Goal: Task Accomplishment & Management: Use online tool/utility

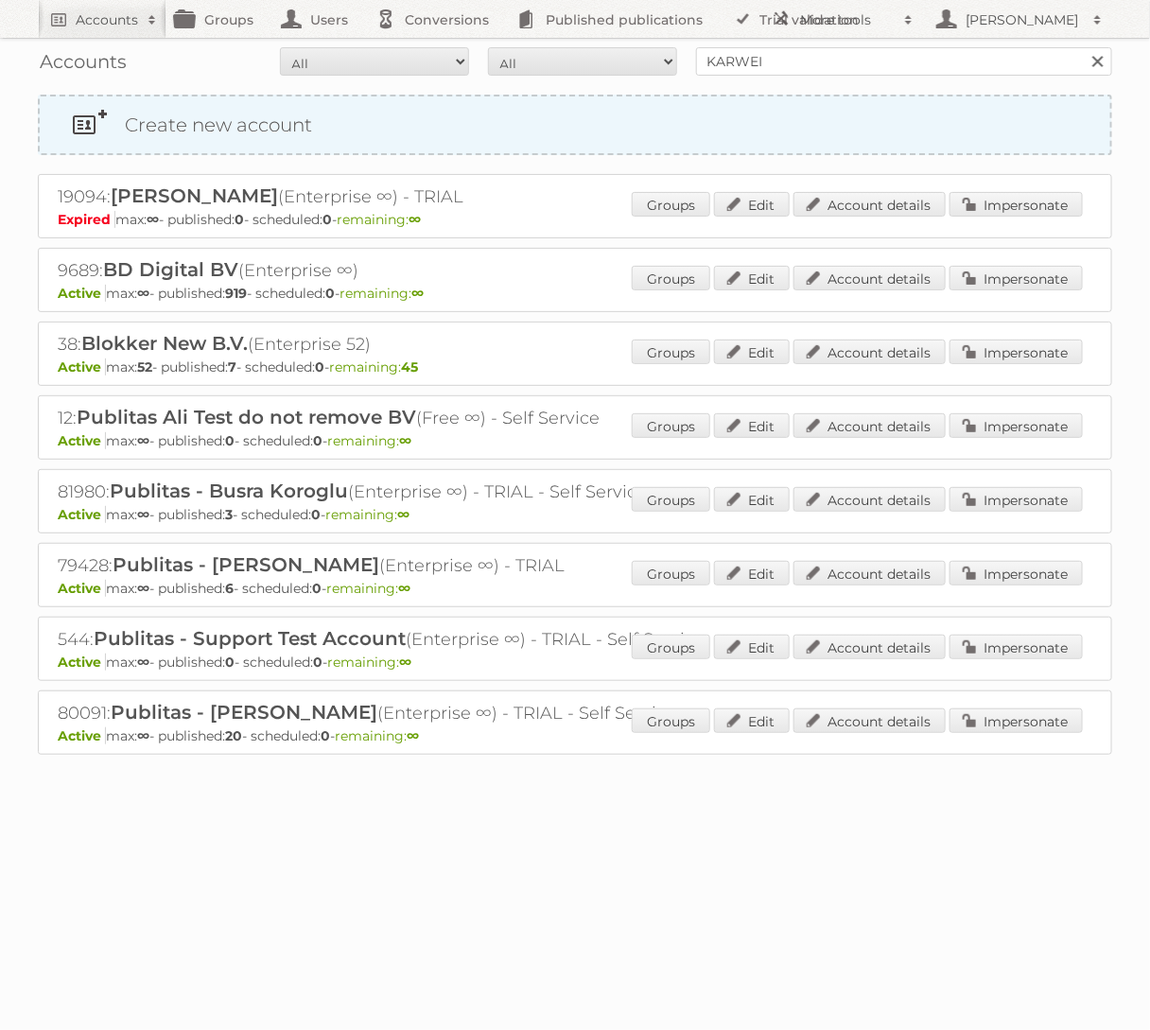
type input "KARWEI"
click at [1083, 47] on input "Search" at bounding box center [1097, 61] width 28 height 28
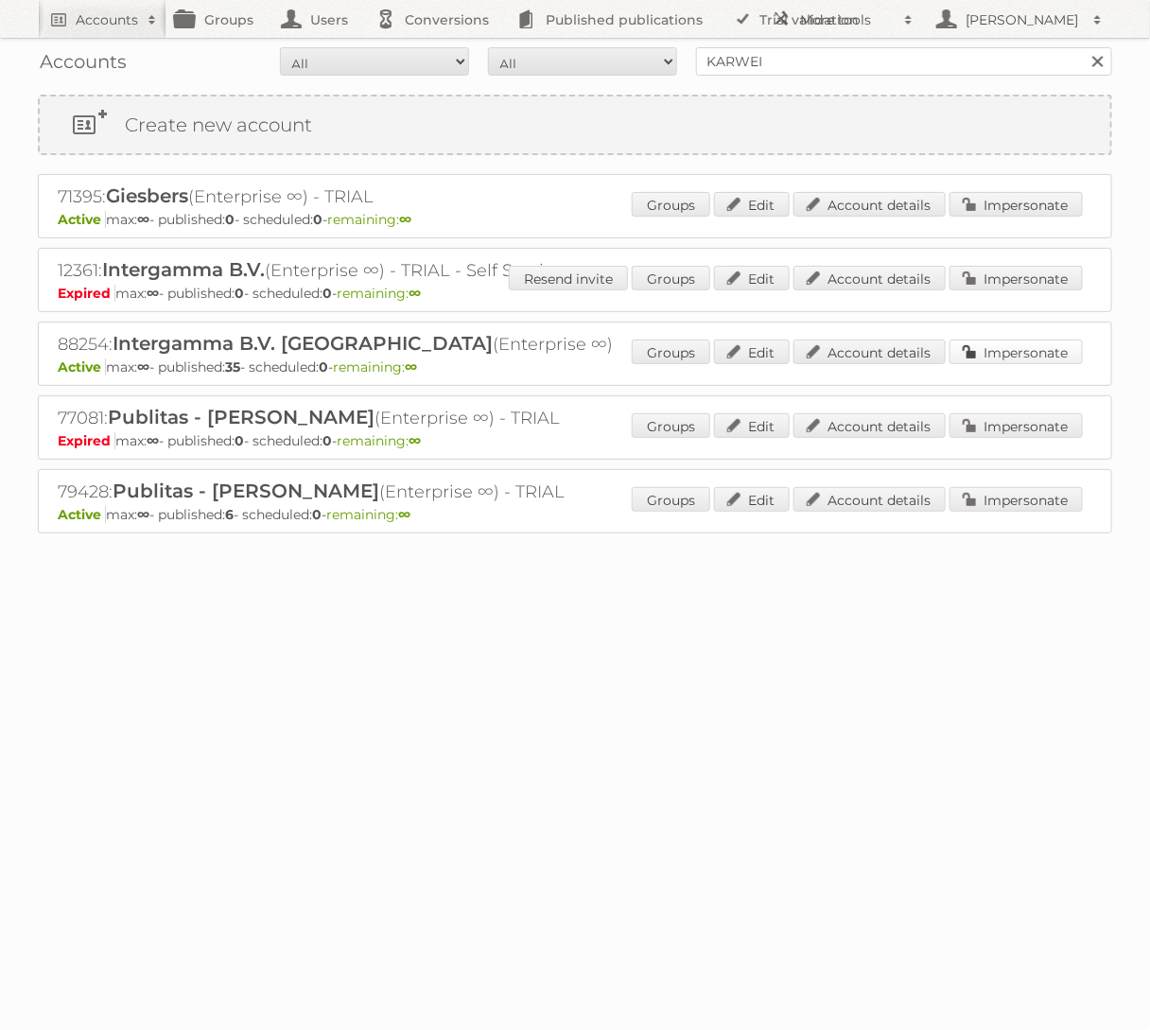
click at [1001, 341] on link "Impersonate" at bounding box center [1016, 352] width 133 height 25
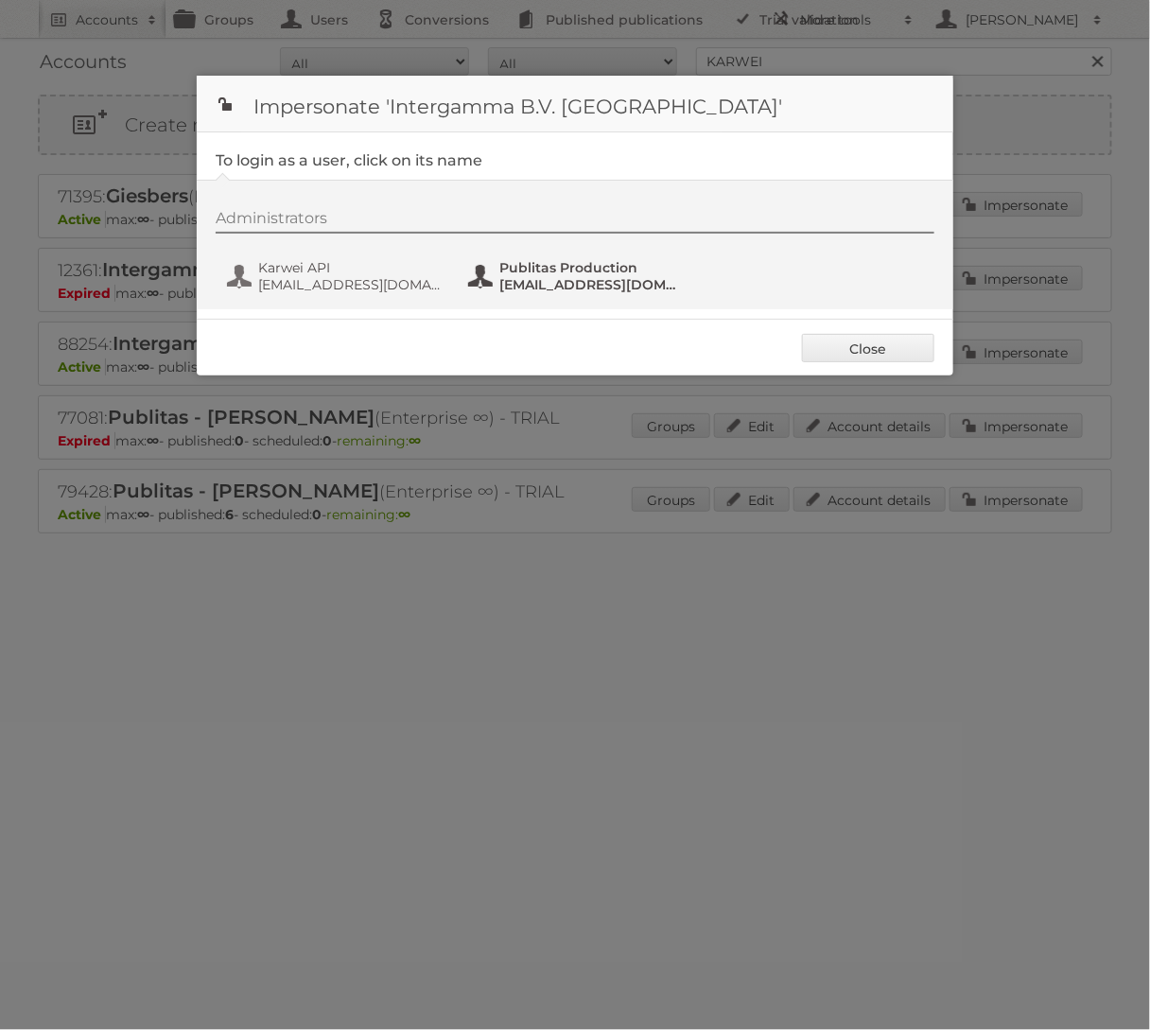
click at [579, 294] on button "Publitas Production fs+karwei@publitas.com" at bounding box center [577, 276] width 222 height 38
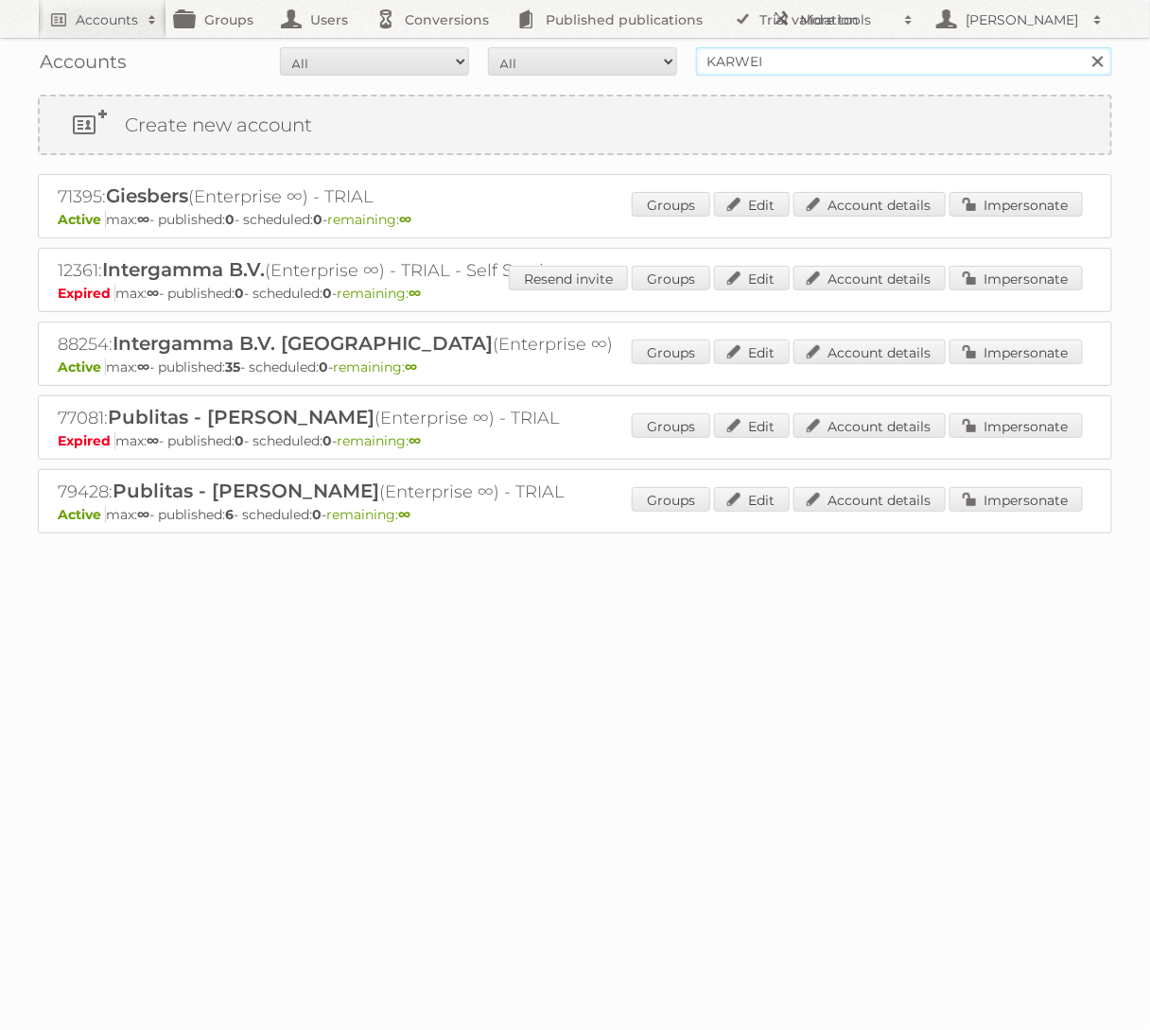
click at [866, 50] on input "KARWEI" at bounding box center [904, 61] width 416 height 28
type input "bol.com"
click at [1083, 47] on input "Search" at bounding box center [1097, 61] width 28 height 28
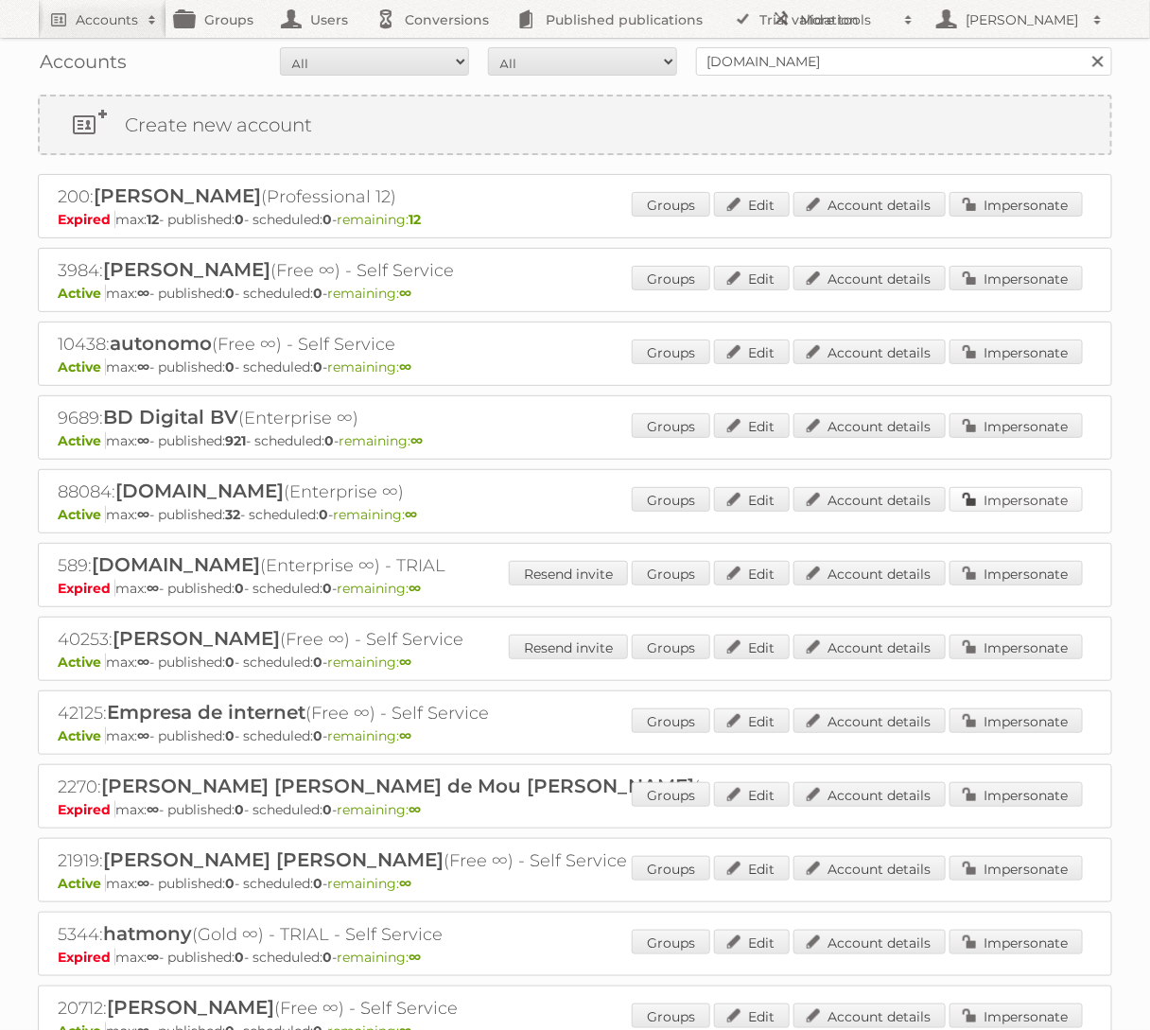
click at [1060, 487] on link "Impersonate" at bounding box center [1016, 499] width 133 height 25
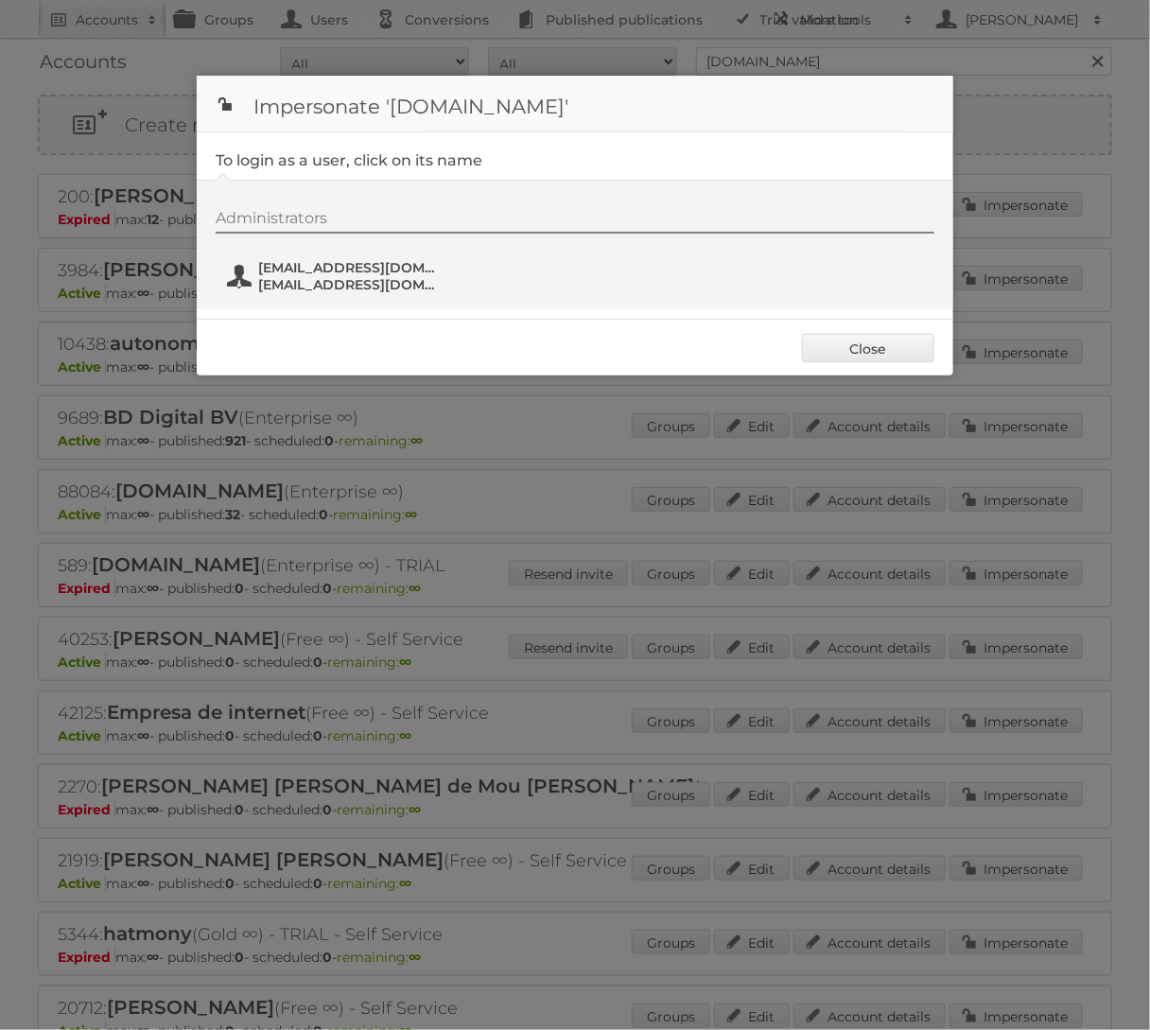
click at [379, 282] on span "fs+bol@publitas.com" at bounding box center [349, 284] width 183 height 17
